Goal: Information Seeking & Learning: Learn about a topic

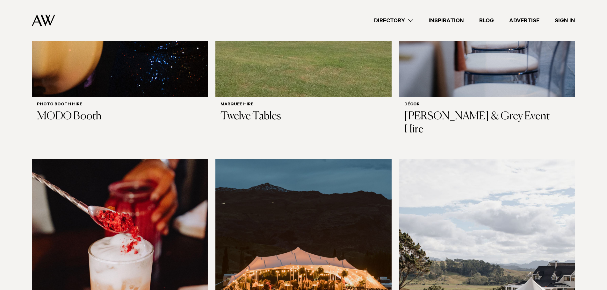
scroll to position [637, 0]
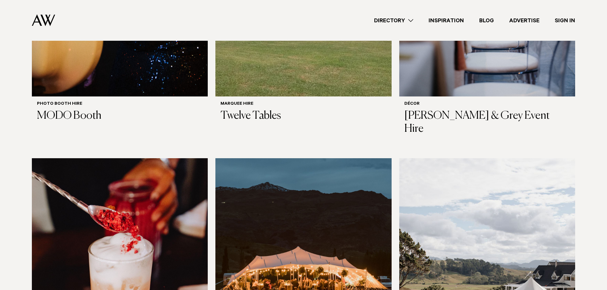
click at [445, 19] on link "Inspiration" at bounding box center [446, 20] width 51 height 9
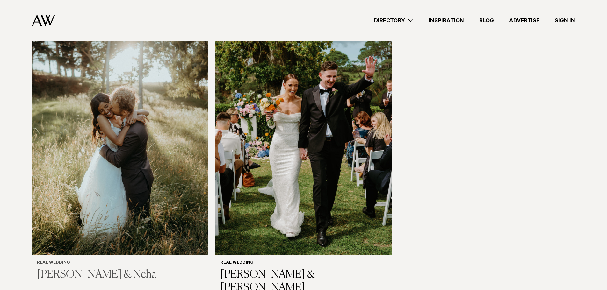
scroll to position [1083, 0]
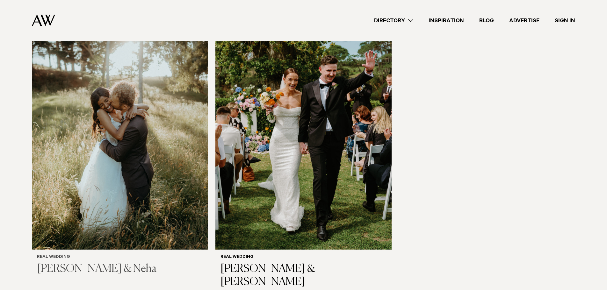
click at [165, 154] on img at bounding box center [120, 132] width 176 height 236
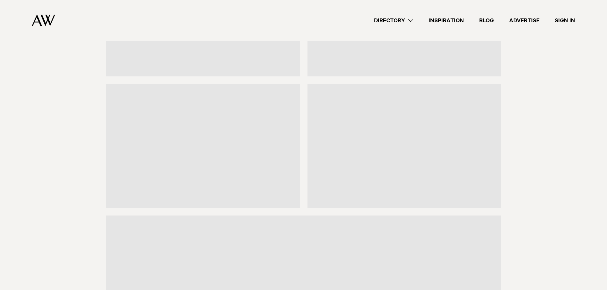
scroll to position [3982, 0]
